Goal: Answer question/provide support

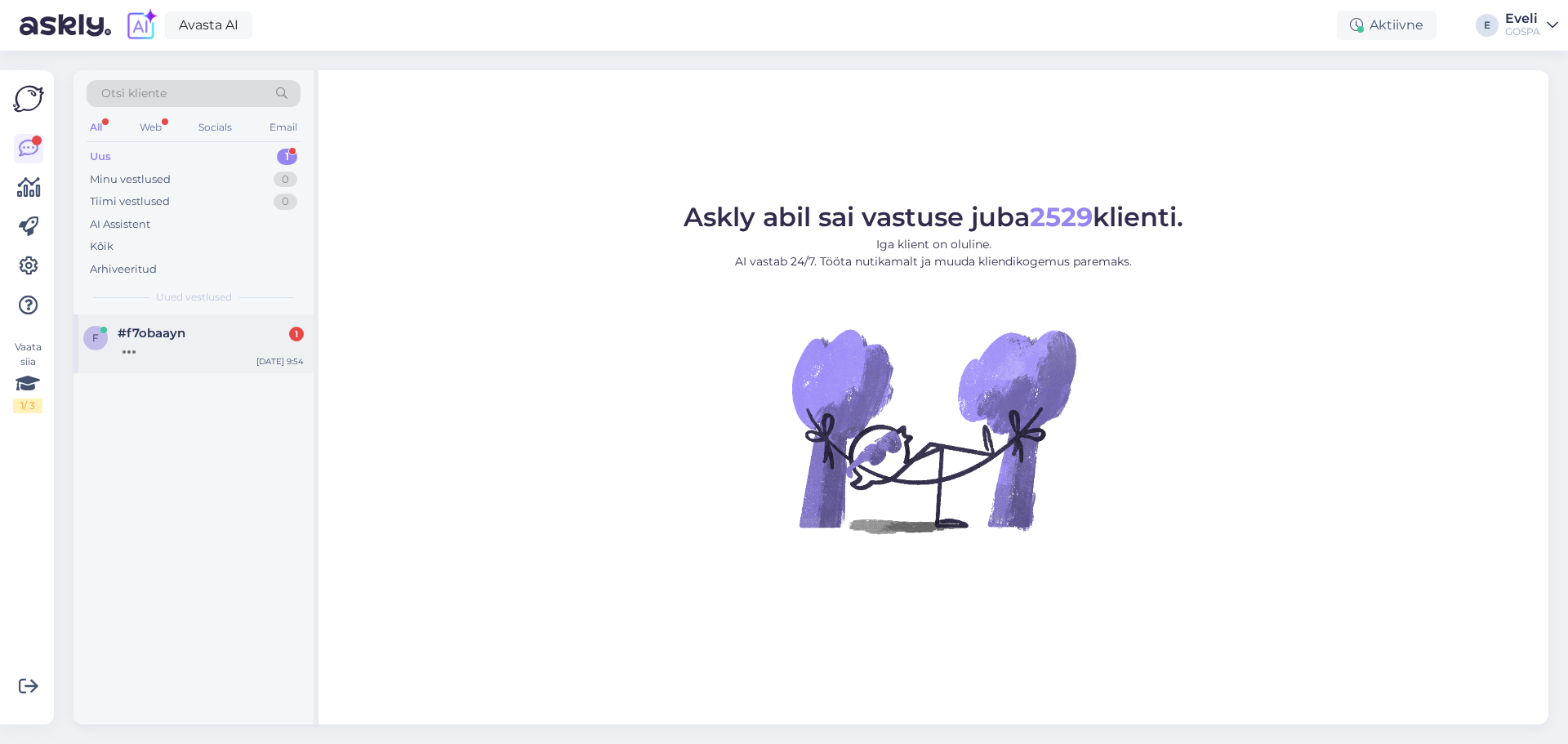
click at [147, 324] on div "f #f7obaayn 1 [DATE] 9:54" at bounding box center [193, 344] width 240 height 58
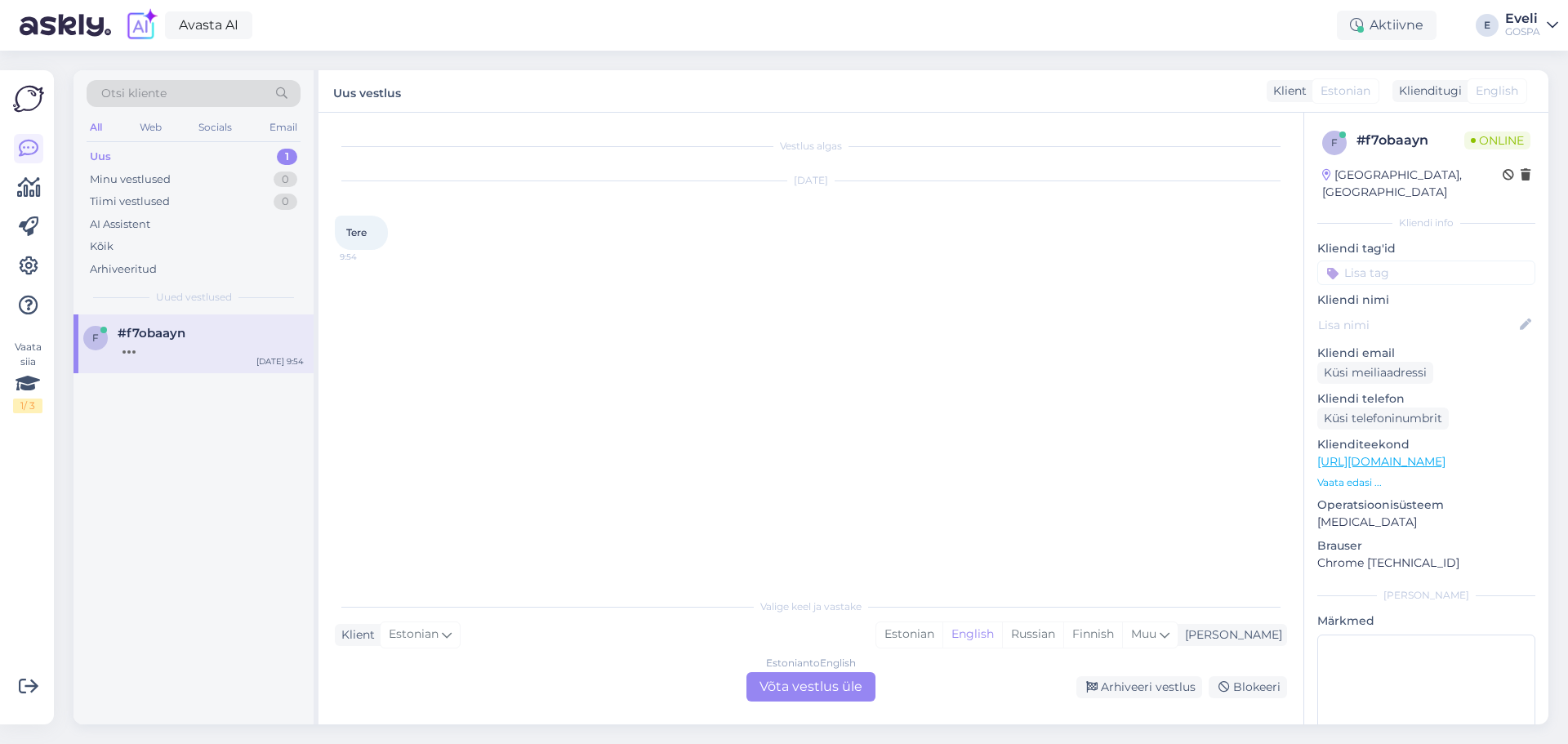
click at [848, 687] on div "Estonian to English Võta vestlus üle" at bounding box center [810, 687] width 129 height 29
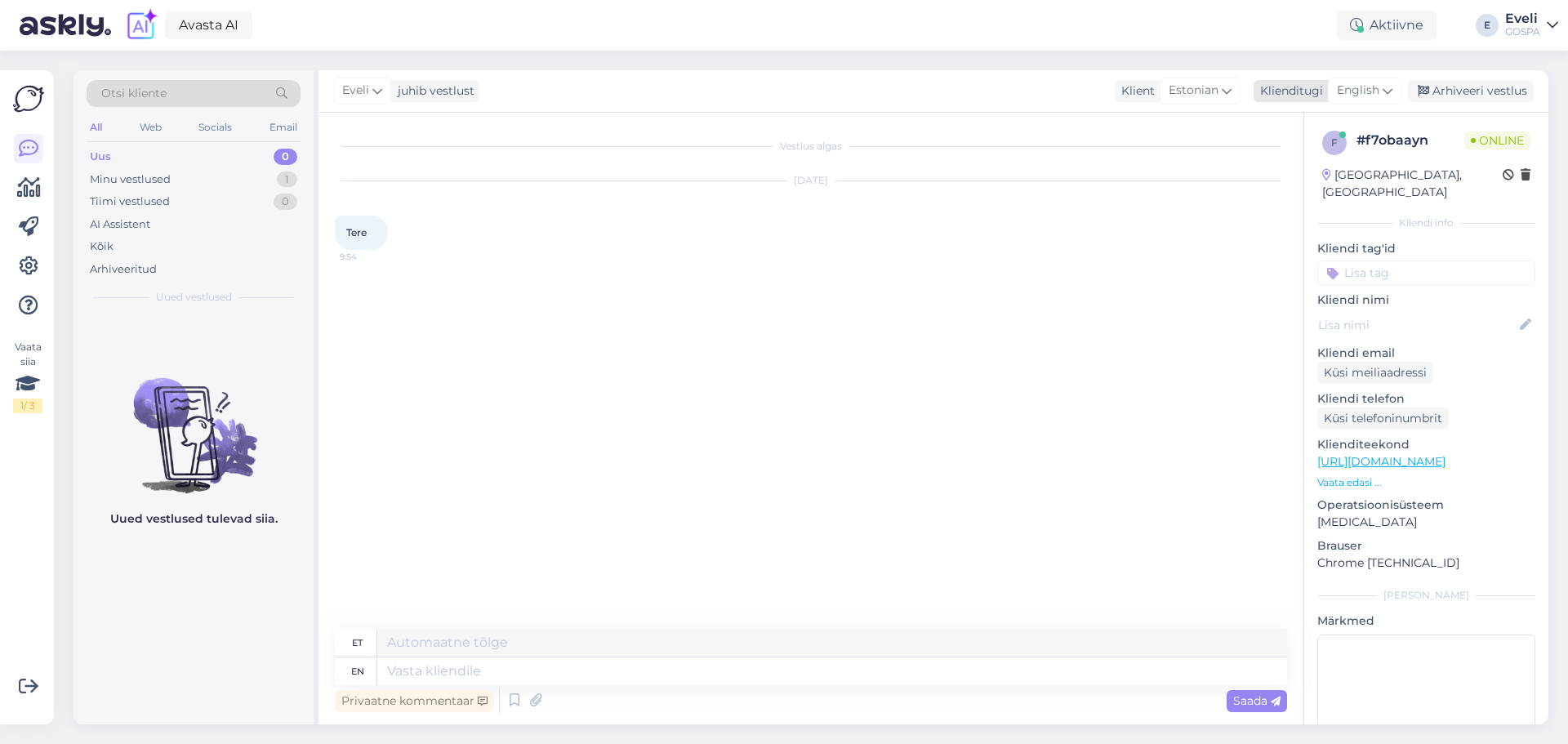
click at [1376, 89] on span "English" at bounding box center [1358, 90] width 42 height 18
type input "es"
click at [1321, 186] on link "Estonian" at bounding box center [1328, 189] width 180 height 27
click at [439, 659] on textarea at bounding box center [810, 668] width 952 height 35
type textarea "Tere hommikust!"
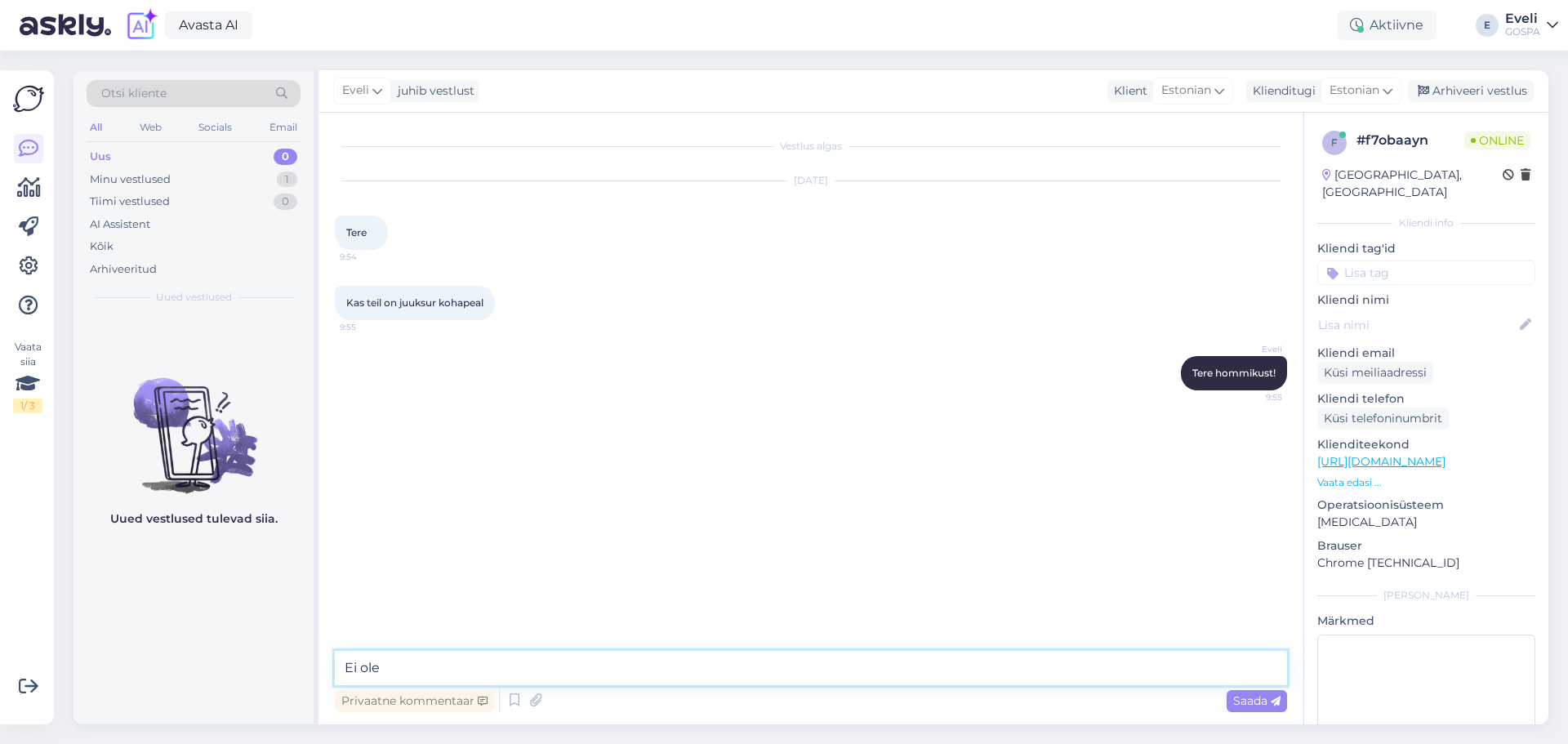
type textarea "Ei ole."
click at [381, 666] on textarea at bounding box center [810, 668] width 952 height 35
type textarea "Aitäh huvi eest!"
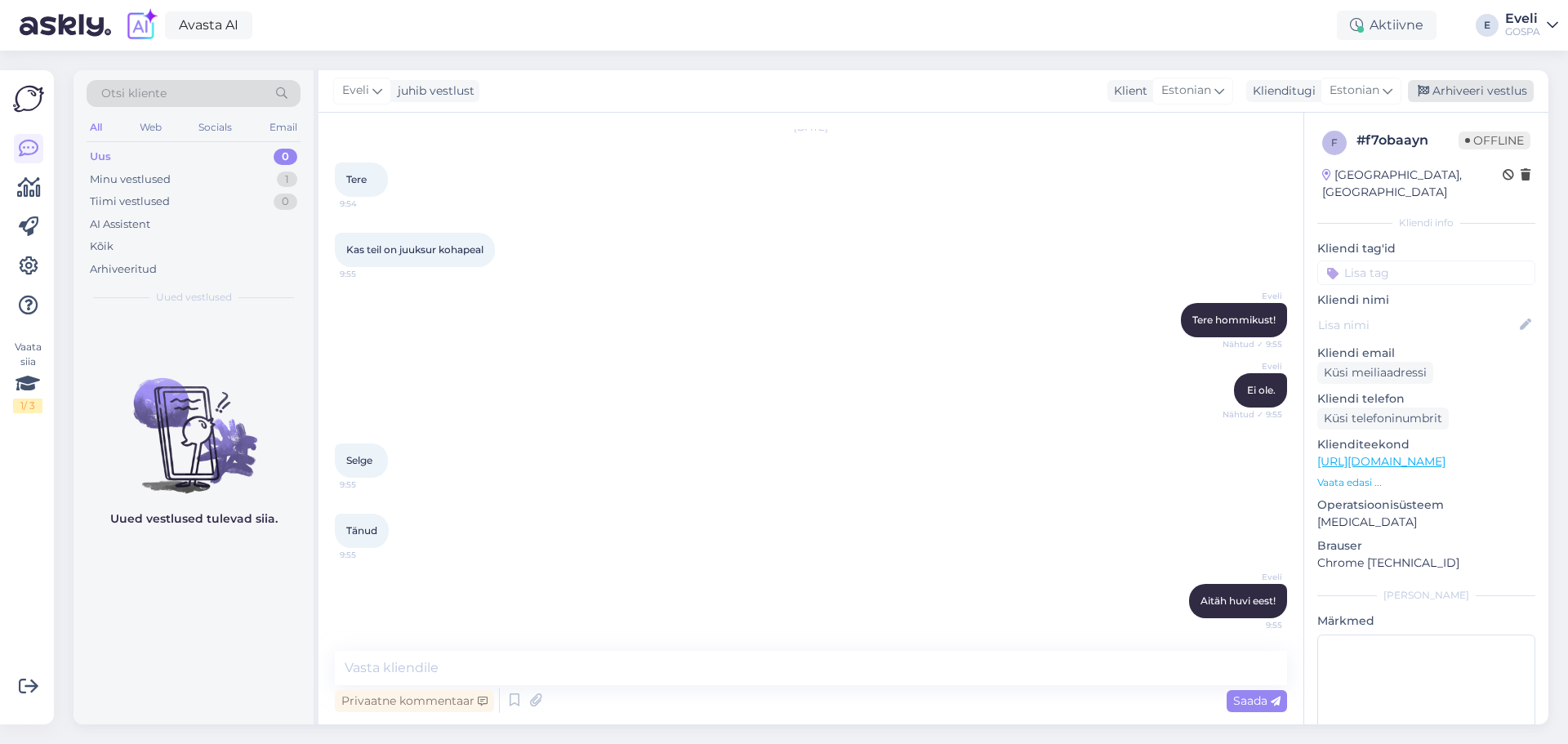
click at [1489, 89] on div "Arhiveeri vestlus" at bounding box center [1471, 91] width 126 height 22
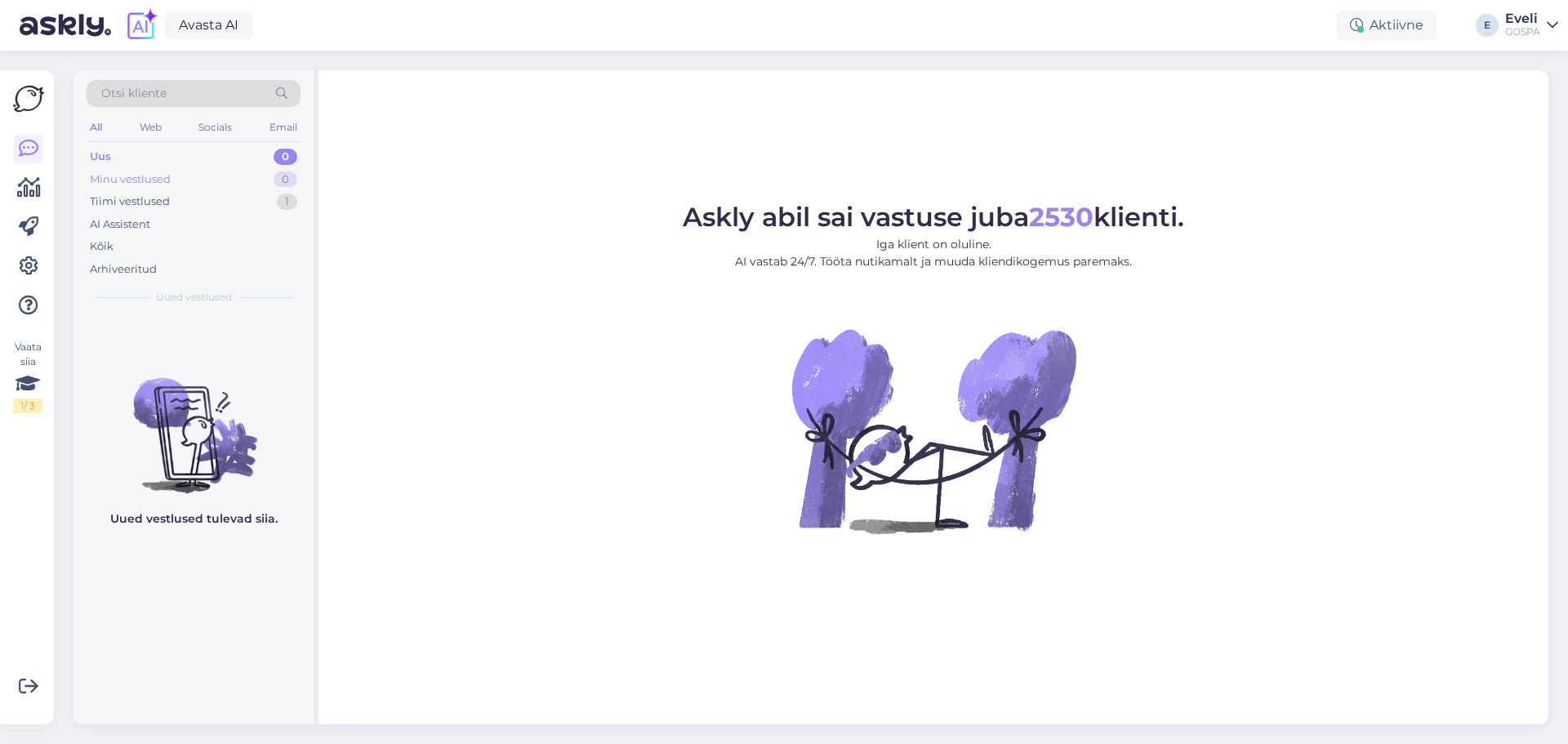
click at [216, 188] on div "Minu vestlused 0" at bounding box center [194, 179] width 214 height 23
click at [171, 217] on div "AI Assistent" at bounding box center [194, 224] width 214 height 23
click at [171, 204] on div "Tiimi vestlused 1" at bounding box center [194, 201] width 214 height 23
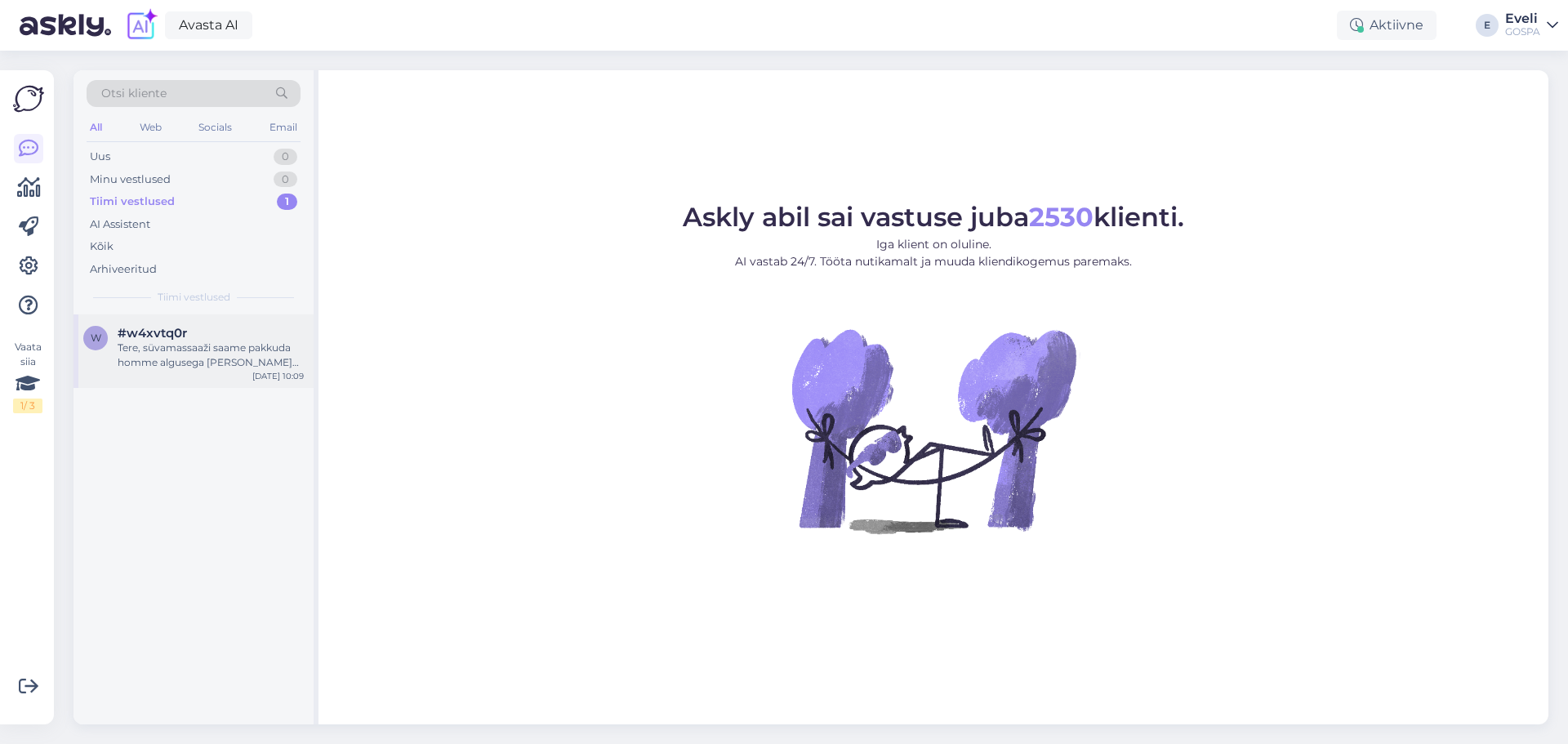
click at [170, 364] on div "Tere, süvamassaaži saame pakkuda homme algusega kell 14:30, 16:00, 16:30, 17:00…" at bounding box center [211, 356] width 186 height 29
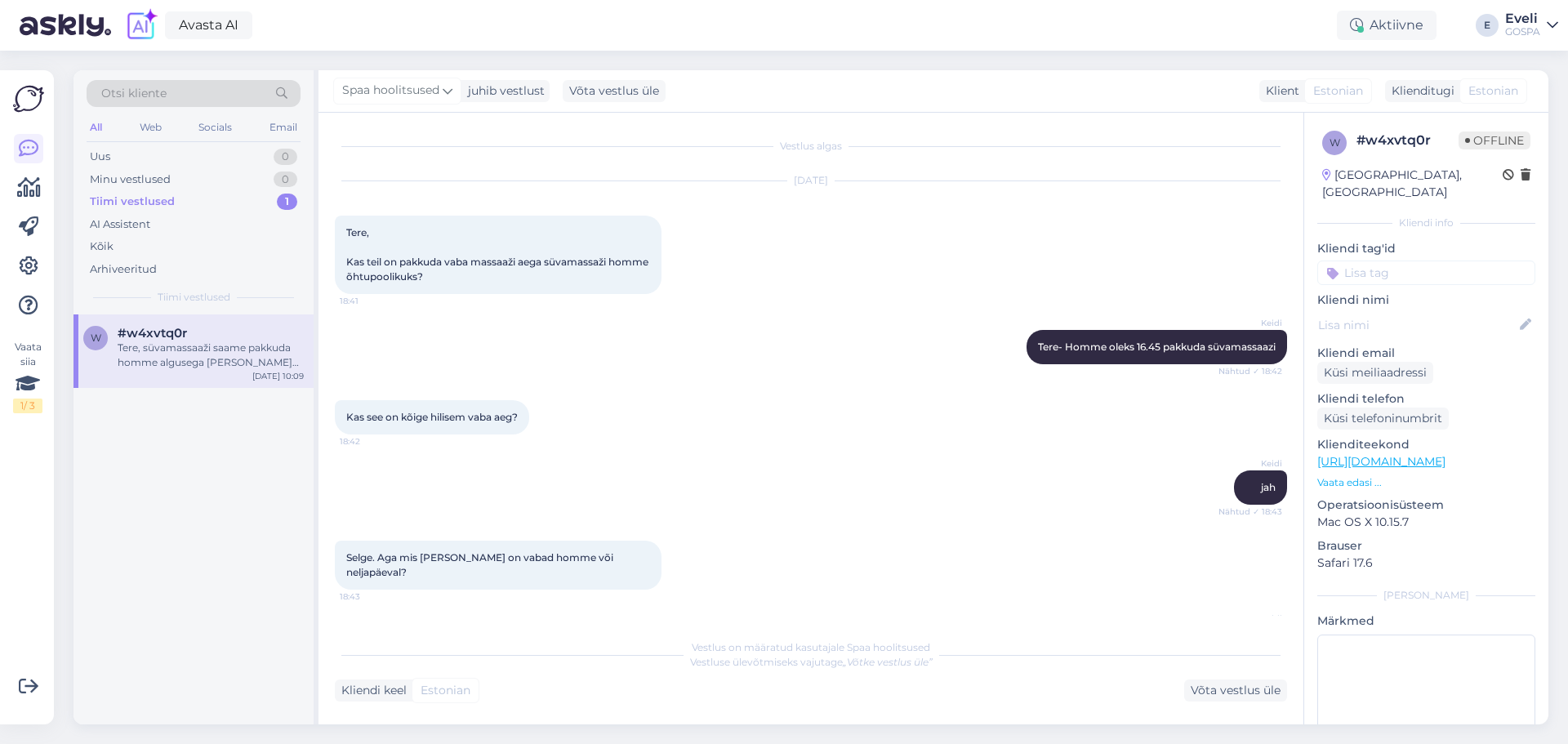
scroll to position [747, 0]
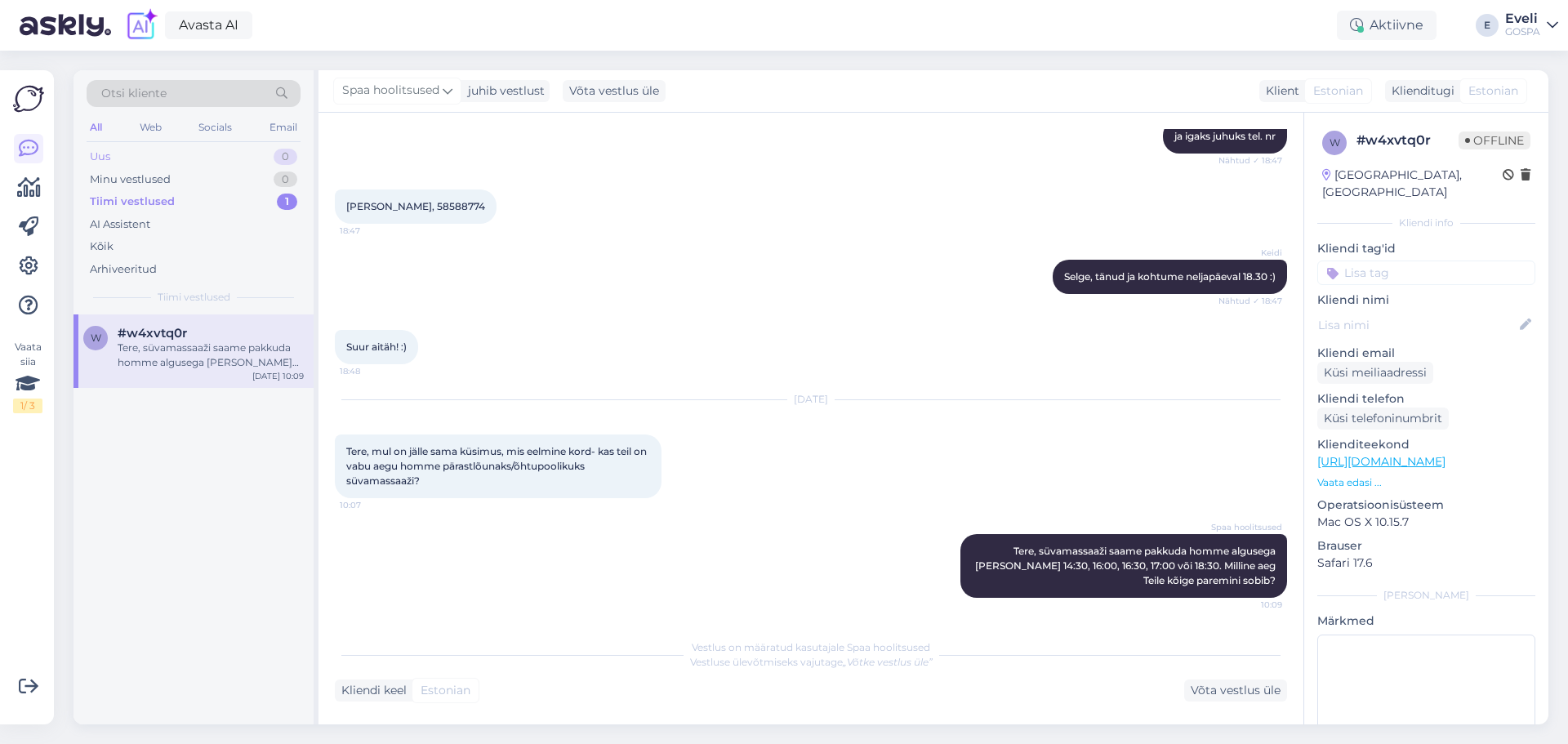
click at [122, 162] on div "Uus 0" at bounding box center [194, 156] width 214 height 23
